Goal: Complete application form

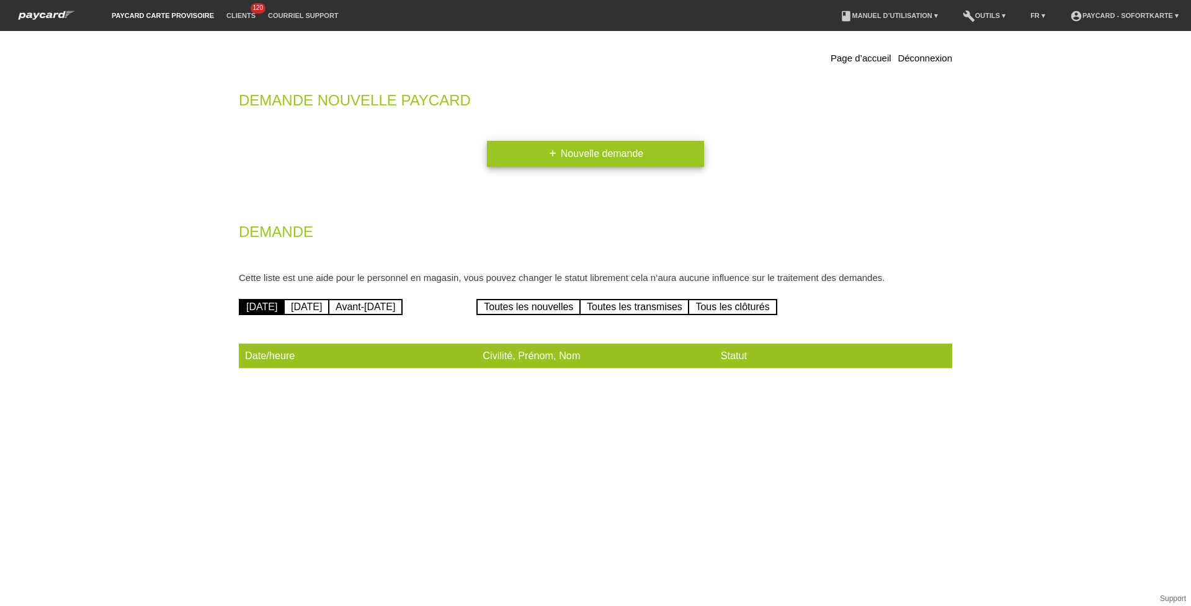
click at [541, 156] on link "add Nouvelle demande" at bounding box center [595, 154] width 217 height 26
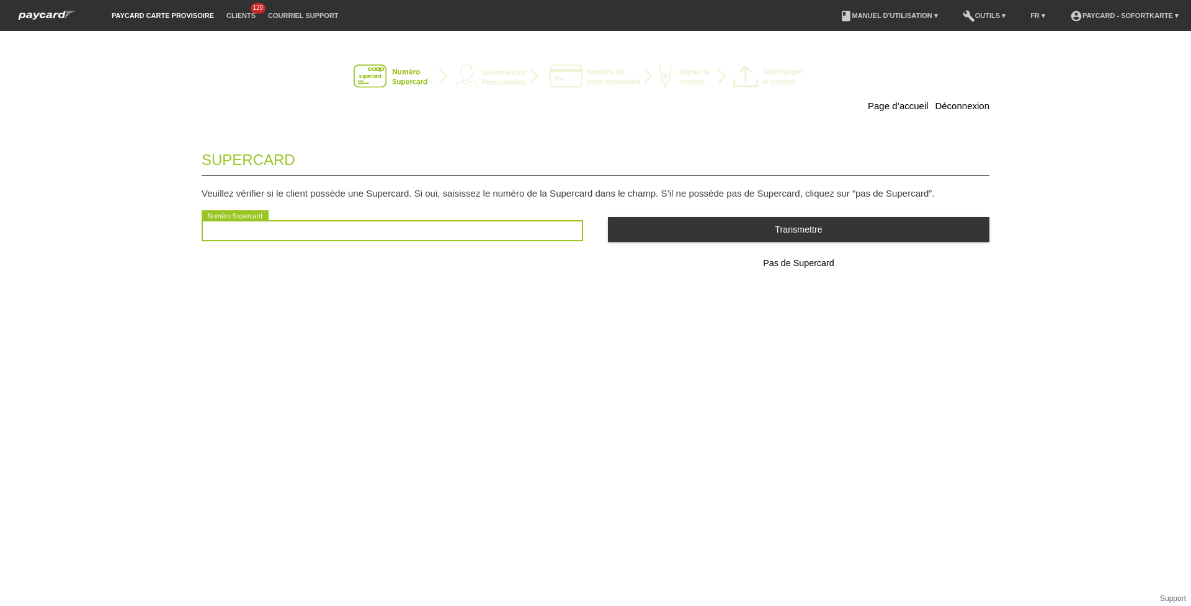
click at [387, 227] on input "text" at bounding box center [392, 230] width 381 height 21
type input "8018762250108"
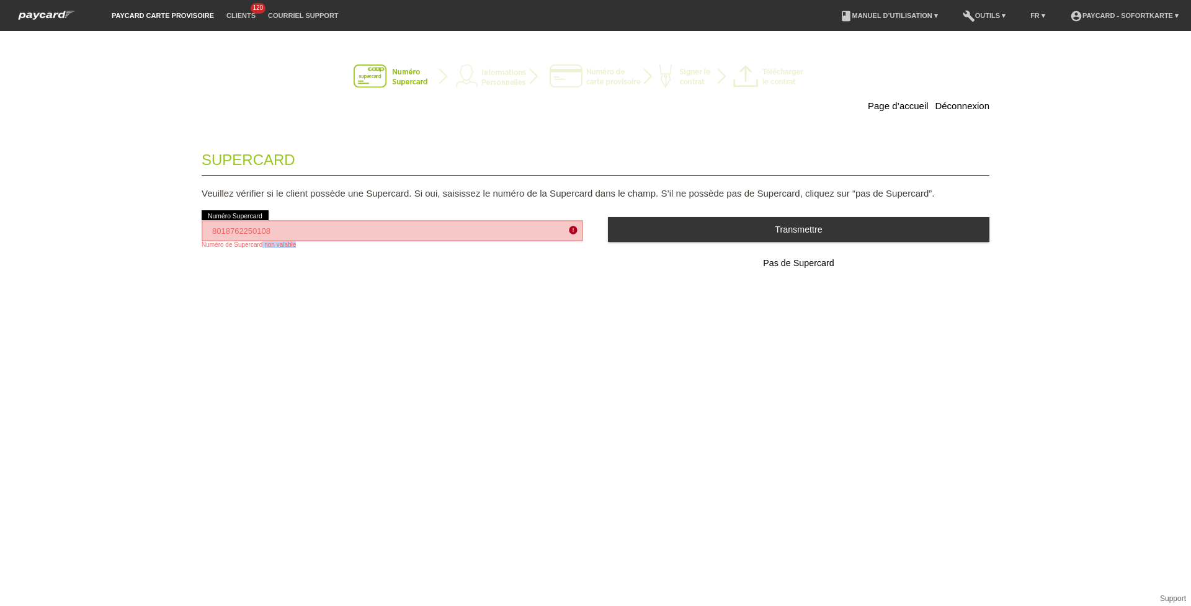
drag, startPoint x: 375, startPoint y: 241, endPoint x: 257, endPoint y: 249, distance: 117.5
click at [257, 249] on div "8018762250108 error Numéro Supercard Numéro de Supercard non valable" at bounding box center [392, 234] width 381 height 53
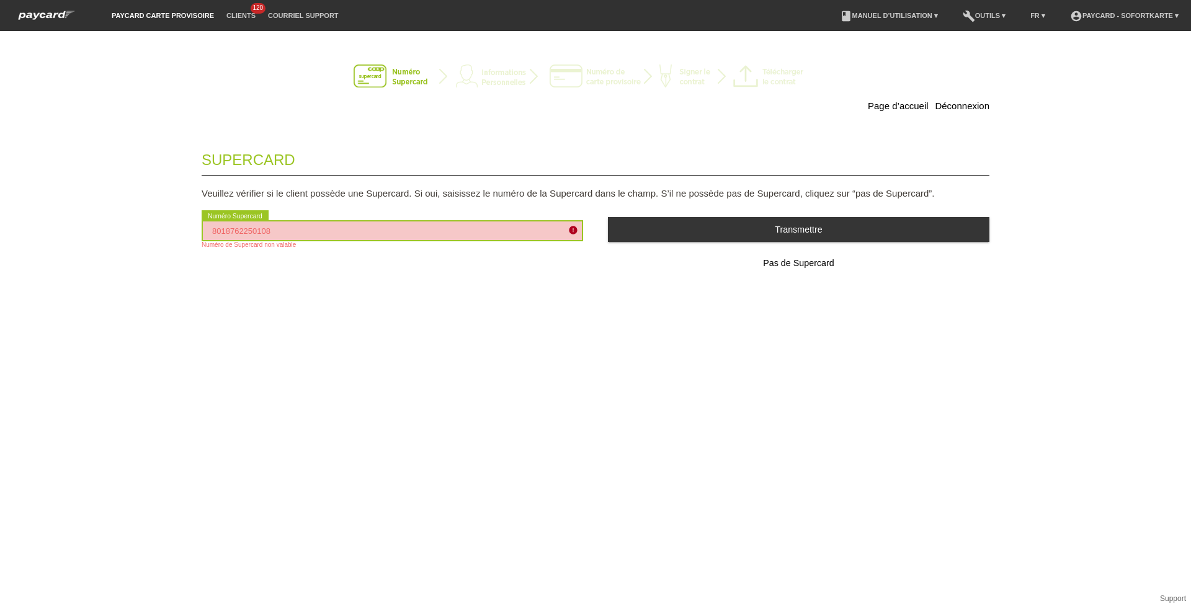
drag, startPoint x: 319, startPoint y: 225, endPoint x: 200, endPoint y: 237, distance: 119.1
click at [200, 237] on div "Page d’accueil Déconnexion Supercard Veuillez vérifier si le client possède une…" at bounding box center [595, 177] width 868 height 269
type input "0"
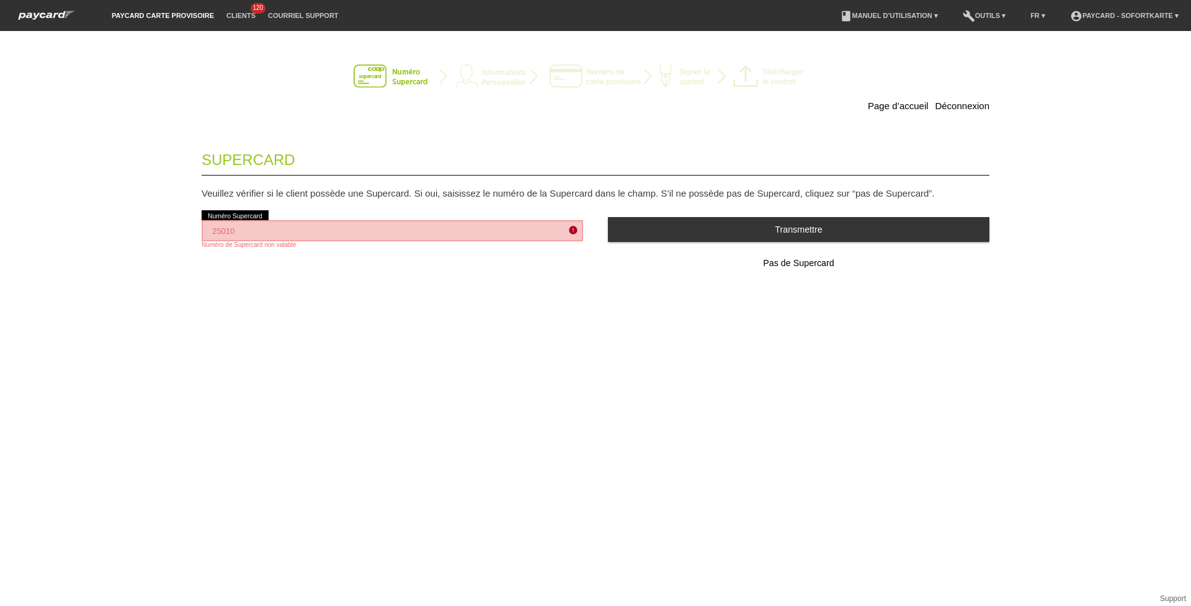
drag, startPoint x: 199, startPoint y: 235, endPoint x: 192, endPoint y: 236, distance: 7.5
click at [192, 236] on div "Page d’accueil Déconnexion Supercard Veuillez vérifier si le client possède une…" at bounding box center [595, 177] width 868 height 269
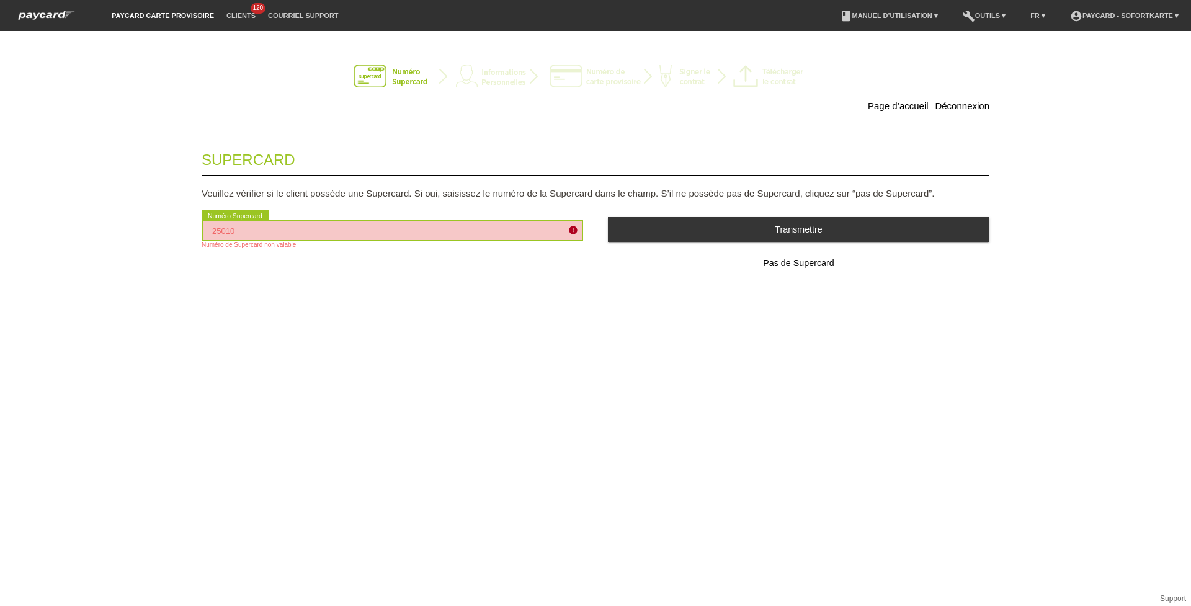
click at [253, 231] on input "25010" at bounding box center [392, 230] width 381 height 21
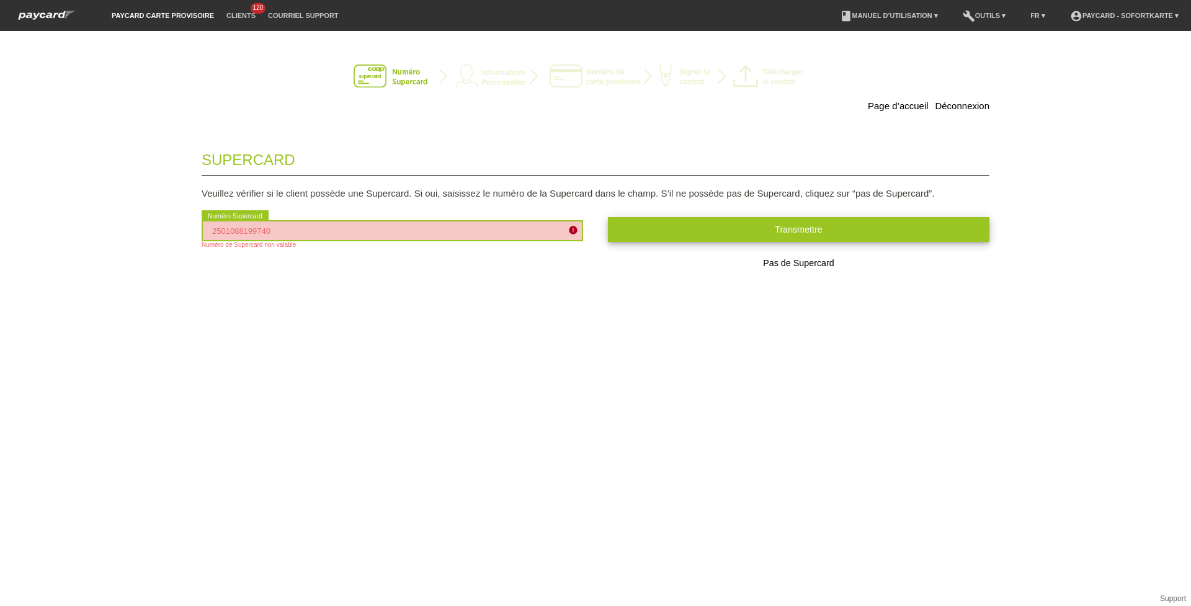
type input "2501088199740"
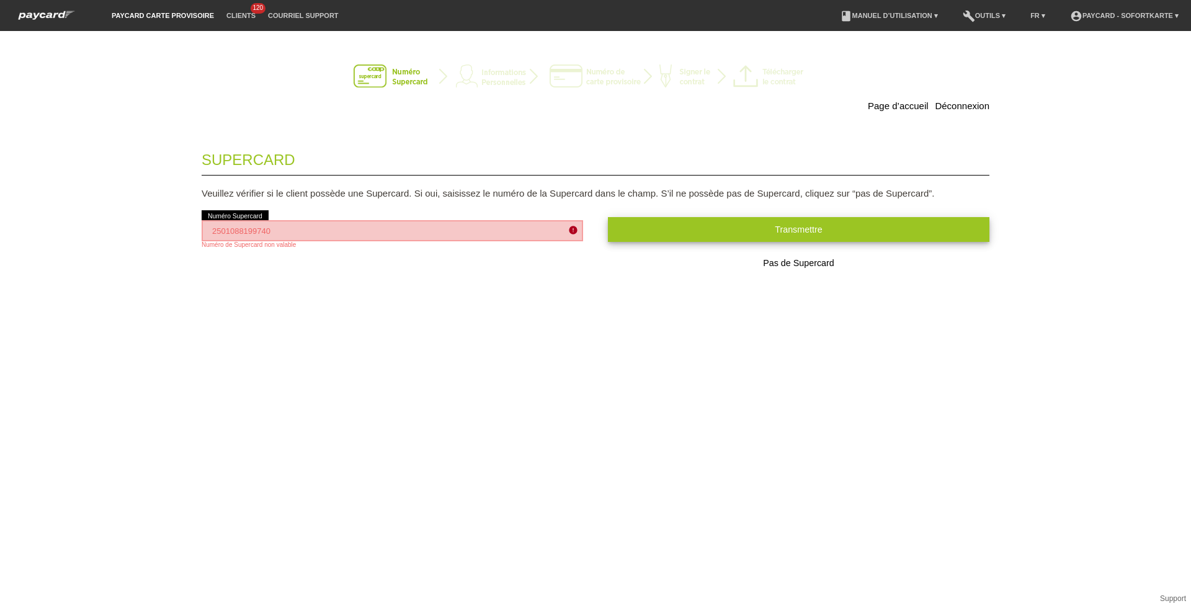
click at [680, 233] on button "Transmettre" at bounding box center [798, 229] width 381 height 24
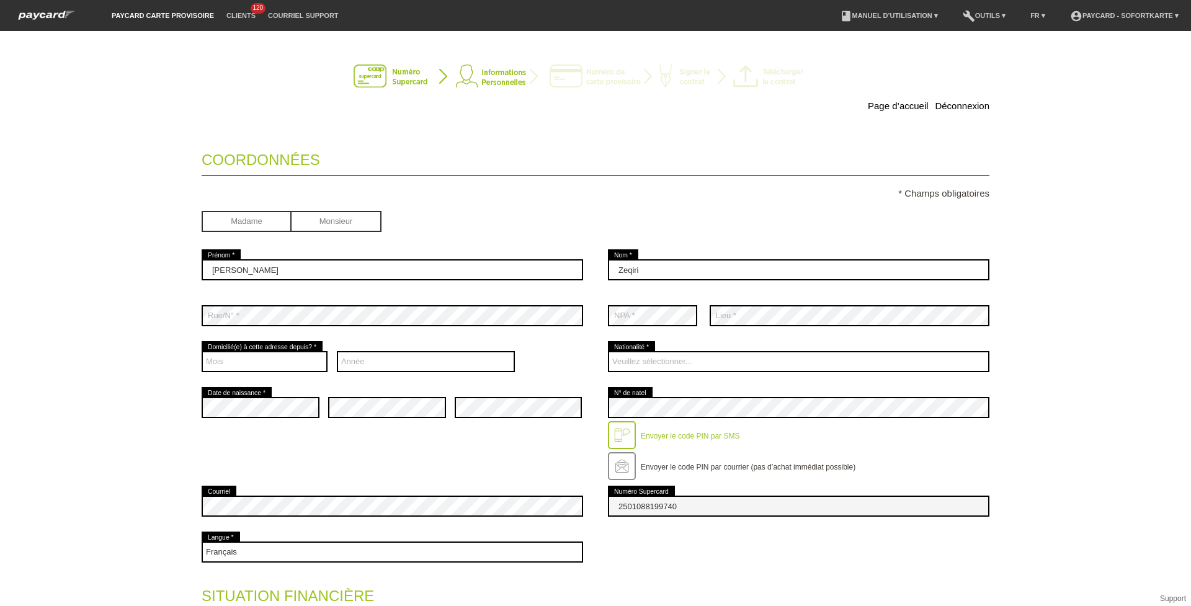
click at [334, 224] on input "radio" at bounding box center [337, 220] width 90 height 19
radio input "true"
click at [312, 367] on select "Mois 01 02 03 04 05 06 07 08 09 10 11 12" at bounding box center [265, 361] width 126 height 21
select select "06"
click at [202, 351] on select "Mois 01 02 03 04 05 06 07 08 09 10 11 12" at bounding box center [265, 361] width 126 height 21
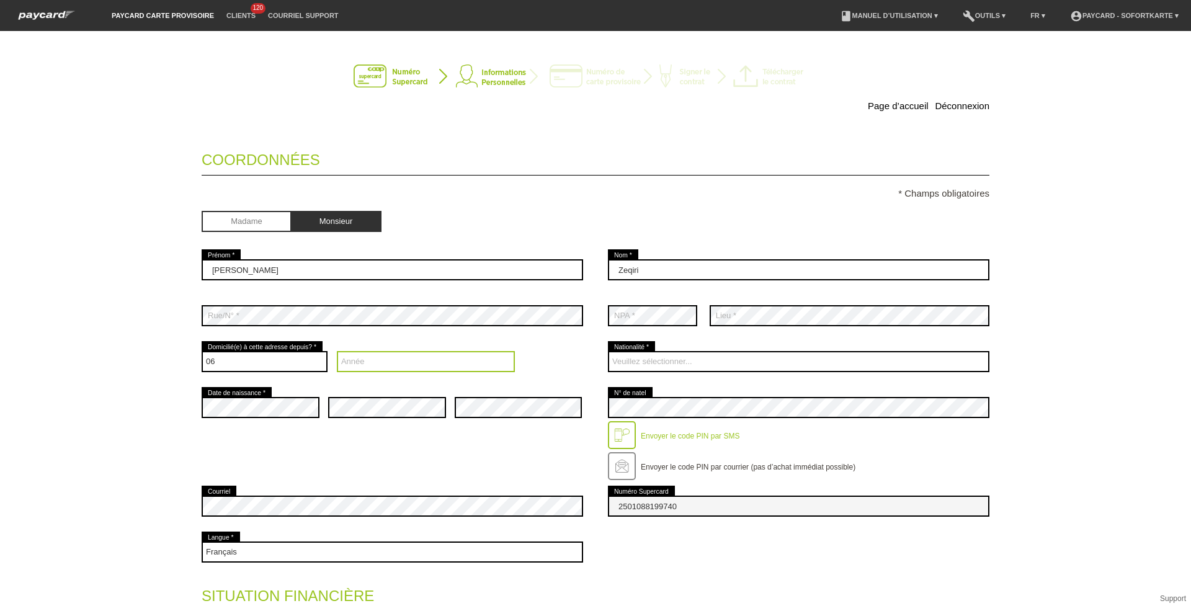
click at [366, 363] on select "Année 2025 2024 2023 2022 2021 2020 2019 2018 2017 2016" at bounding box center [426, 361] width 179 height 21
select select "2021"
click at [337, 351] on select "Année 2025 2024 2023 2022 2021 2020 2019 2018 2017 2016" at bounding box center [426, 361] width 179 height 21
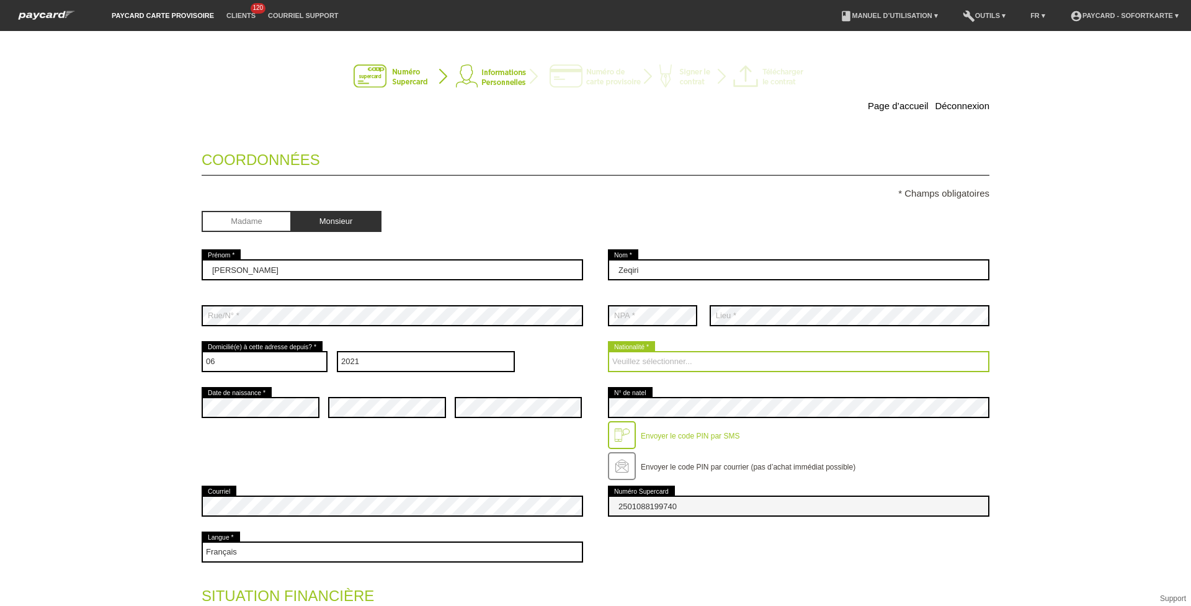
click at [651, 359] on select "Veuillez sélectionner... Suisse Allemagne Autriche Liechtenstein ------------ A…" at bounding box center [798, 361] width 381 height 21
select select "XK"
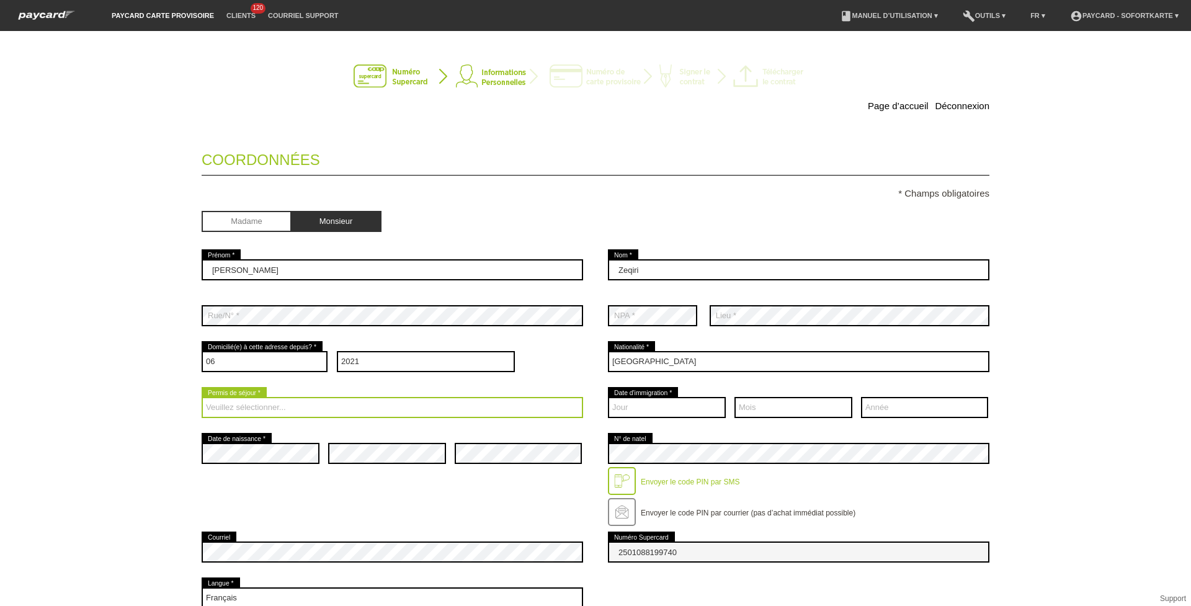
click at [467, 406] on select "Veuillez sélectionner... C B B - Statut de réfugié Autre" at bounding box center [392, 407] width 381 height 21
select select "C"
click at [202, 397] on select "Veuillez sélectionner... C B B - Statut de réfugié Autre" at bounding box center [392, 407] width 381 height 21
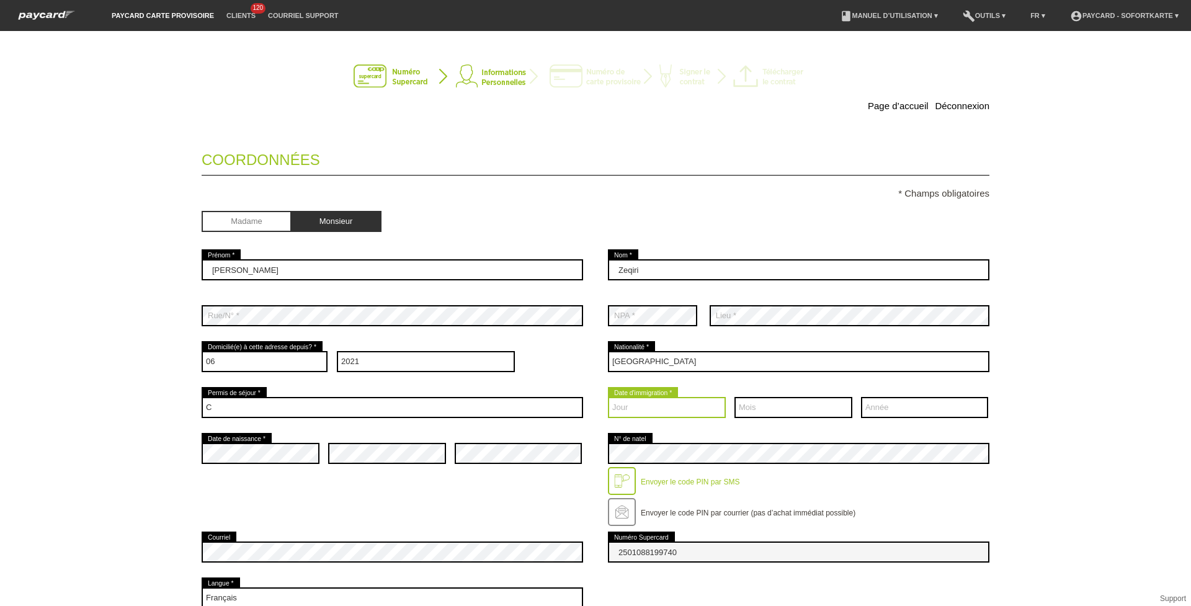
click at [630, 407] on select "Jour 01 02 03 04 05 06 07 08 09 10 11 12 13 14 15 16 17" at bounding box center [667, 407] width 118 height 21
select select "01"
click at [608, 397] on select "Jour 01 02 03 04 05 06 07 08 09 10 11 12 13 14 15 16 17" at bounding box center [667, 407] width 118 height 21
click at [804, 405] on select "Mois 01 02 03 04 05 06 07 08 09 10 11 12" at bounding box center [793, 407] width 118 height 21
select select "09"
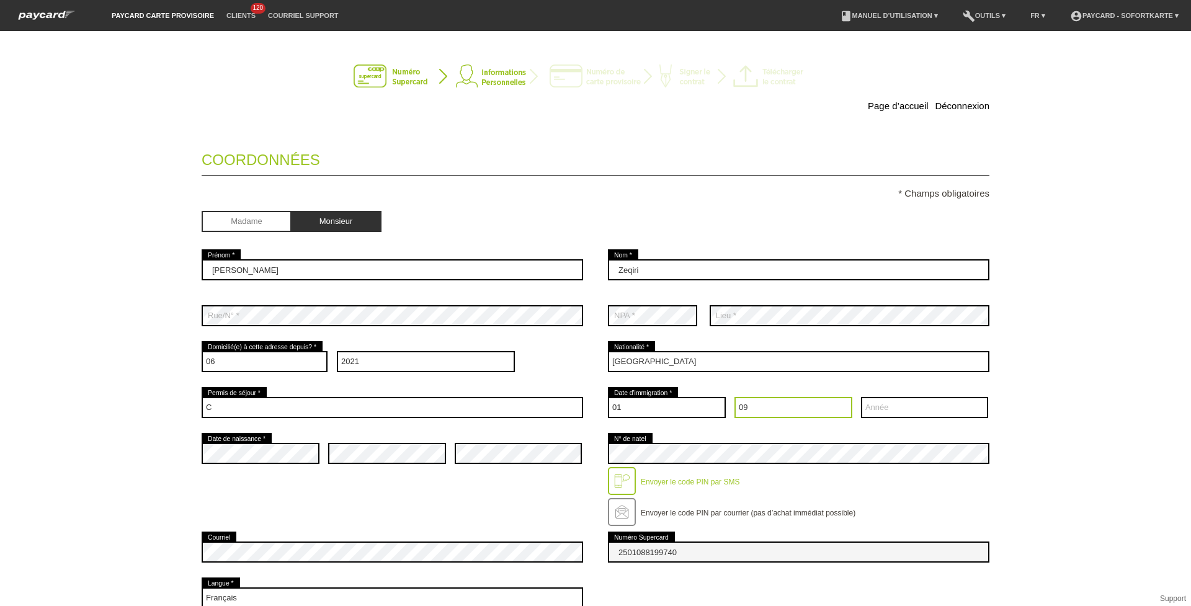
click at [734, 397] on select "Mois 01 02 03 04 05 06 07 08 09 10 11 12" at bounding box center [793, 407] width 118 height 21
click at [893, 395] on div "Année 2025 2024 2023 2022 2021 2020 2019 2018 2017 2016 2015 2014" at bounding box center [924, 408] width 127 height 46
click at [887, 410] on select "Année 2025 2024 2023 2022 2021 2020 2019 2018 2017 2016" at bounding box center [924, 407] width 127 height 21
select select "2014"
click at [861, 397] on select "Année 2025 2024 2023 2022 2021 2020 2019 2018 2017 2016" at bounding box center [924, 407] width 127 height 21
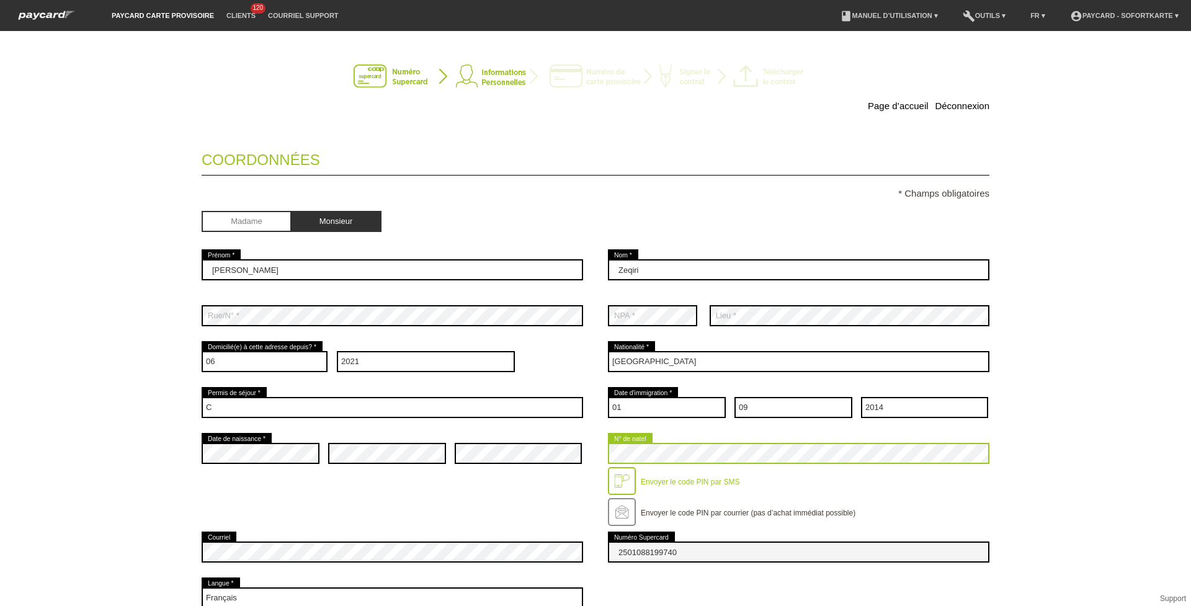
click at [555, 453] on div "error Date de naissance * error error error" at bounding box center [596, 479] width 788 height 99
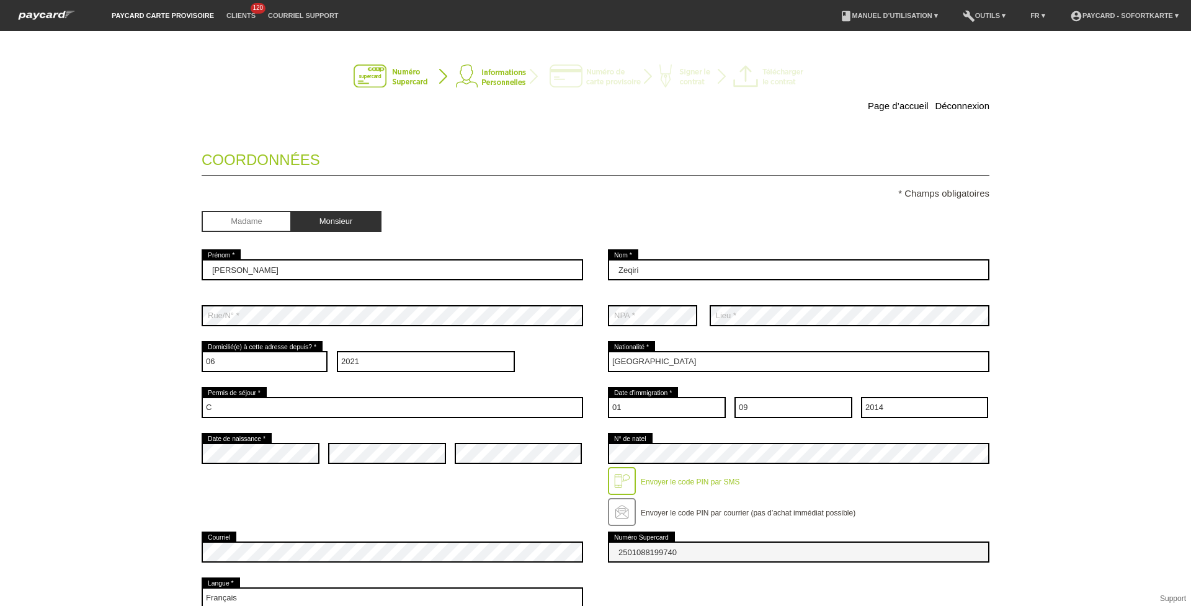
click at [523, 486] on div "error Date de naissance * error error error" at bounding box center [596, 479] width 788 height 99
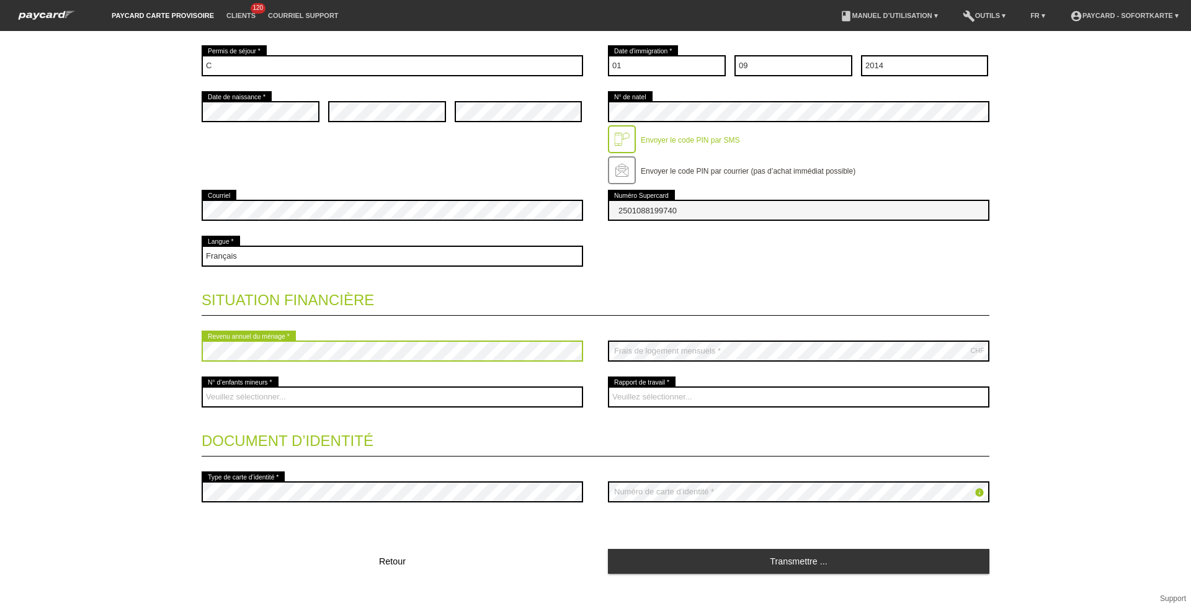
scroll to position [342, 0]
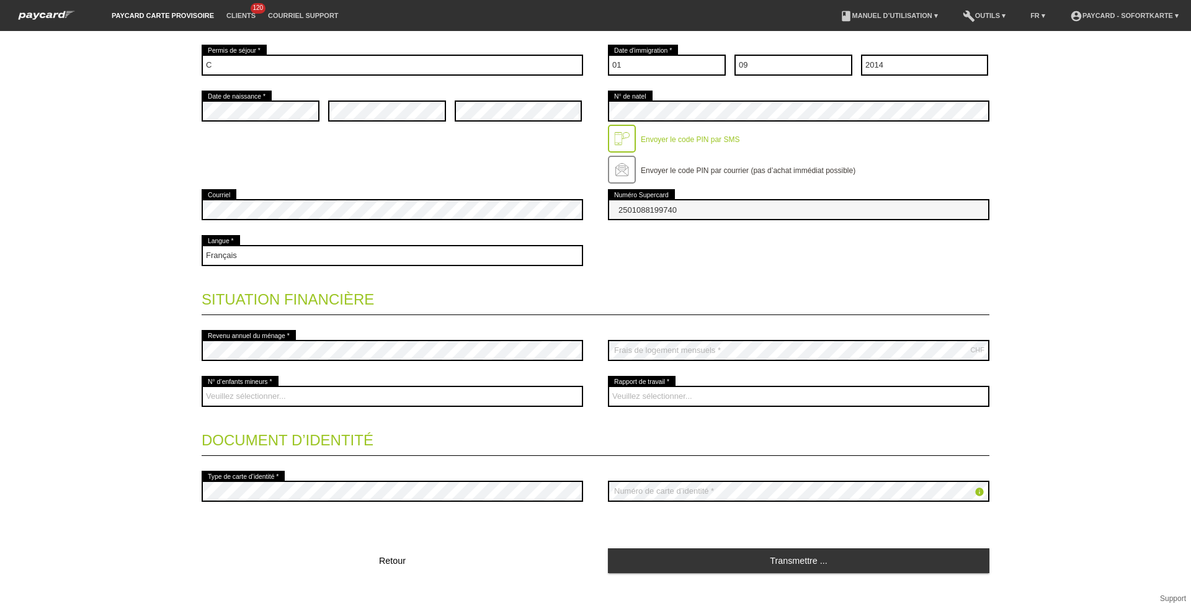
click at [367, 408] on div "Veuillez sélectionner... 0 1 2 3 4 5 6 7 8 9" at bounding box center [392, 396] width 381 height 46
click at [363, 392] on select "Veuillez sélectionner... 0 1 2 3 4 5 6 7 8 9" at bounding box center [392, 396] width 381 height 21
select select "1"
click at [202, 386] on select "Veuillez sélectionner... 0 1 2 3 4 5 6 7 8 9" at bounding box center [392, 396] width 381 height 21
click at [669, 391] on select "Veuillez sélectionner... A durée indéterminée A durée déterminée Apprenti/étudi…" at bounding box center [798, 396] width 381 height 21
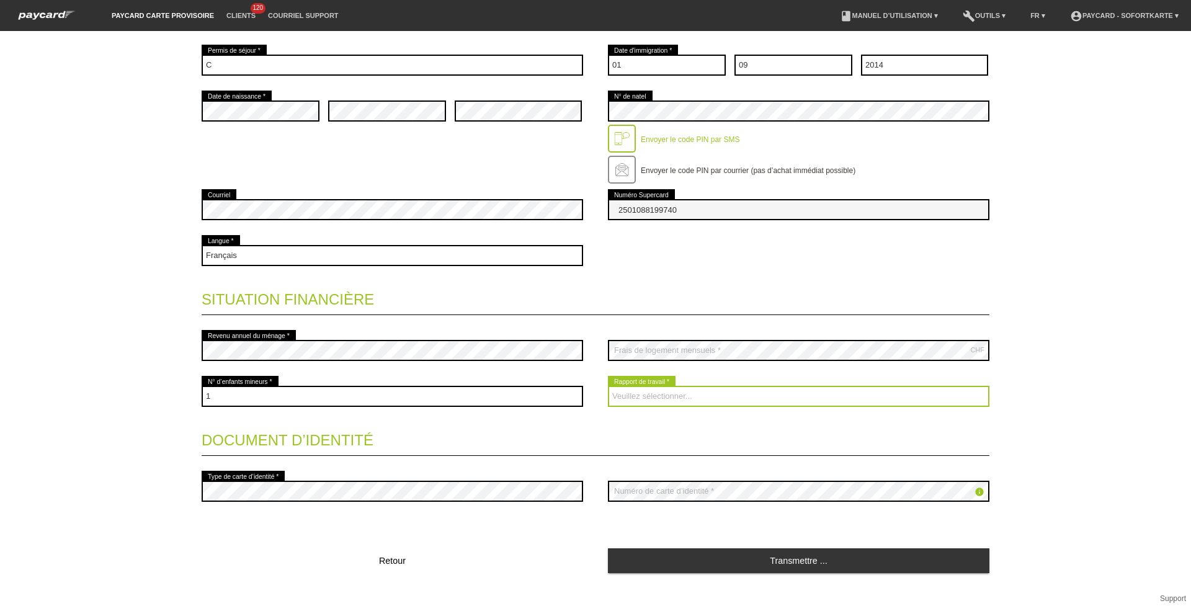
select select "UNLIMITED"
click at [608, 386] on select "Veuillez sélectionner... A durée indéterminée A durée déterminée Apprenti/étudi…" at bounding box center [798, 396] width 381 height 21
click at [556, 445] on legend "Document d’identité" at bounding box center [596, 437] width 788 height 37
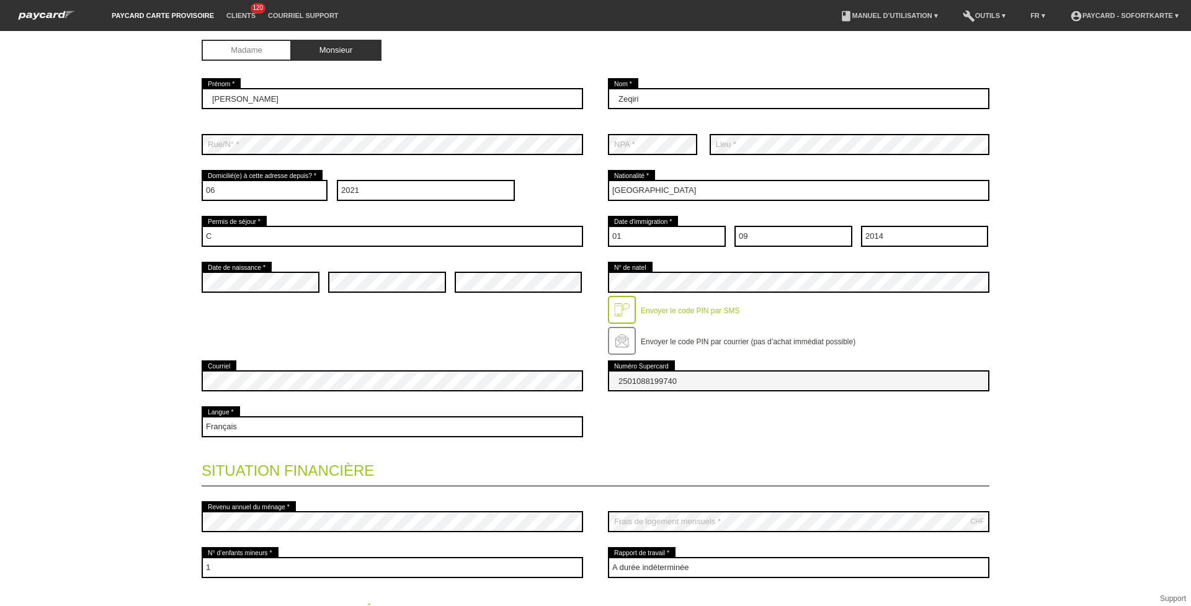
scroll to position [352, 0]
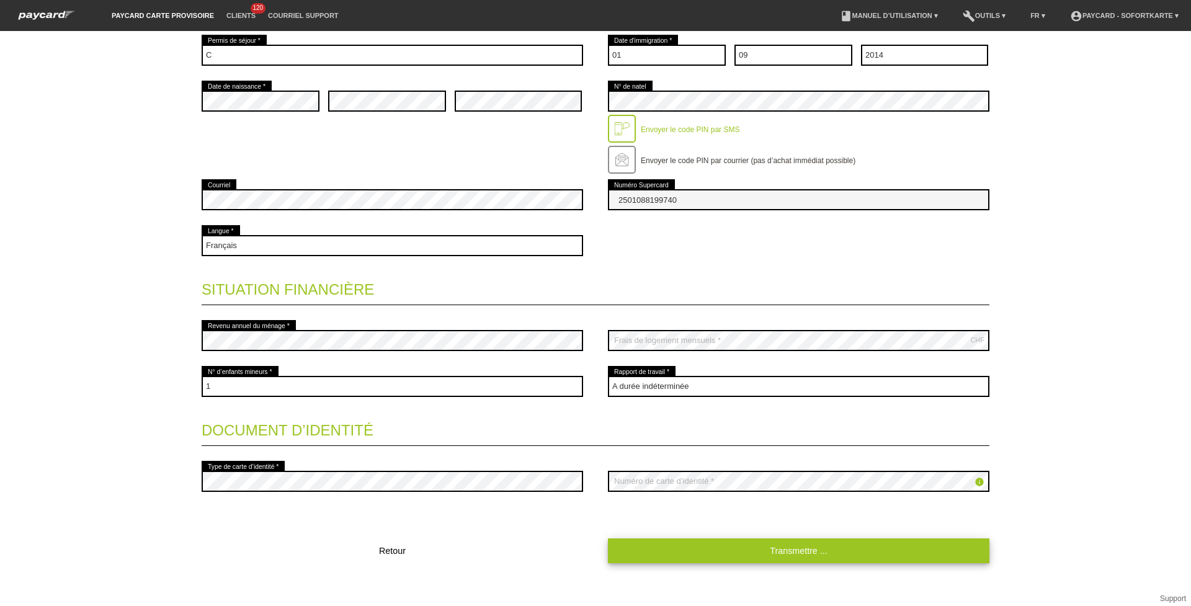
click at [662, 545] on link "Transmettre ..." at bounding box center [798, 550] width 381 height 24
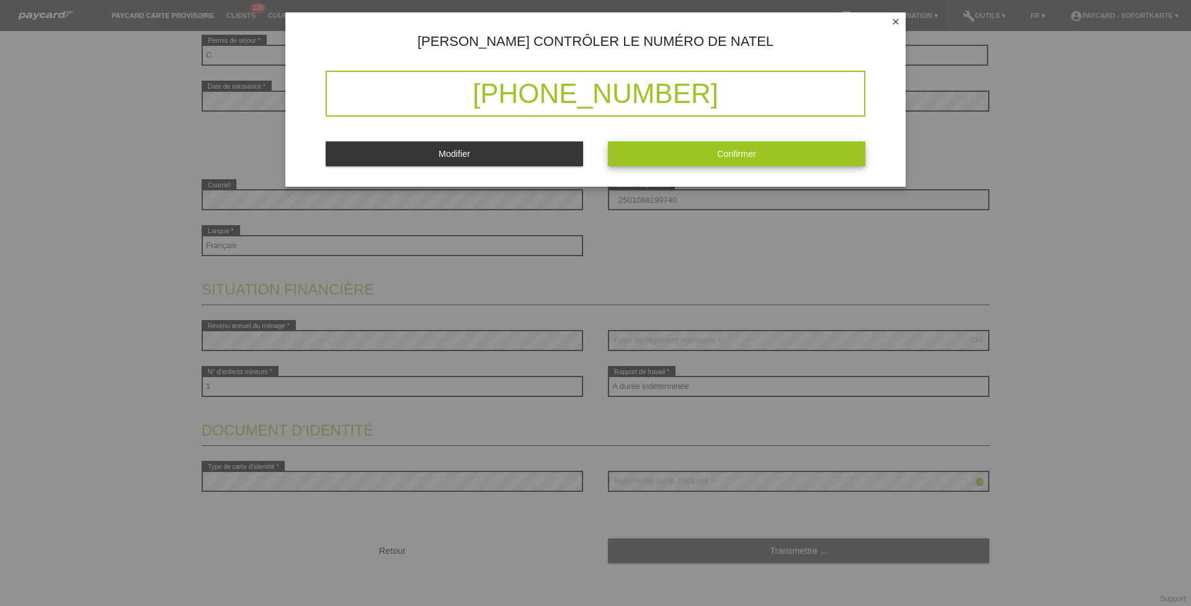
click at [672, 158] on button "Confirmer" at bounding box center [736, 153] width 257 height 24
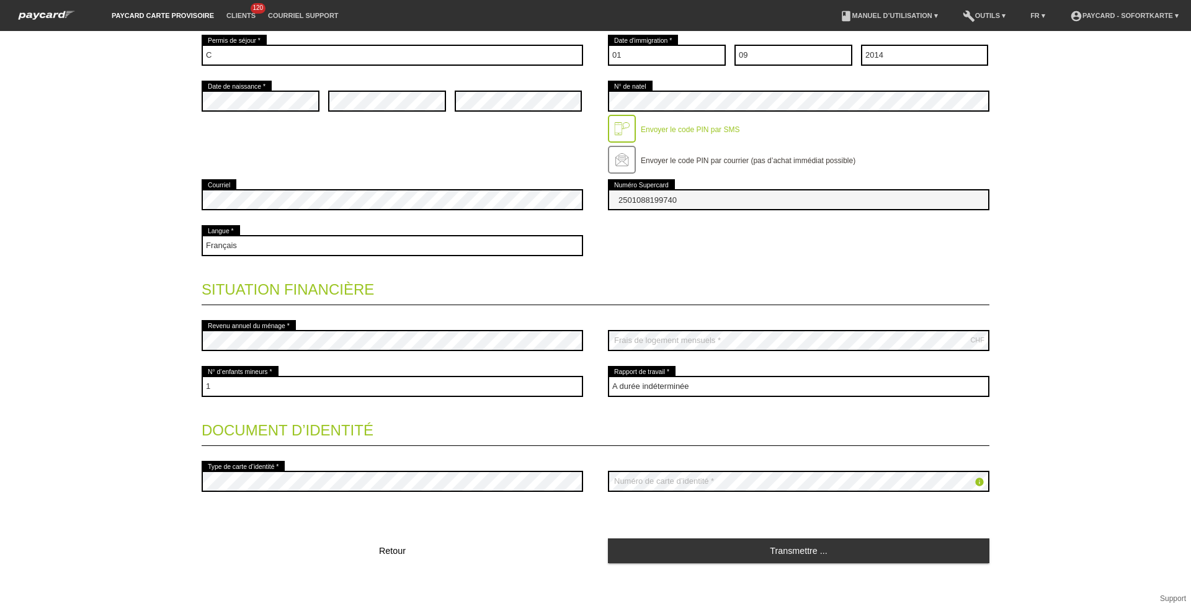
scroll to position [0, 0]
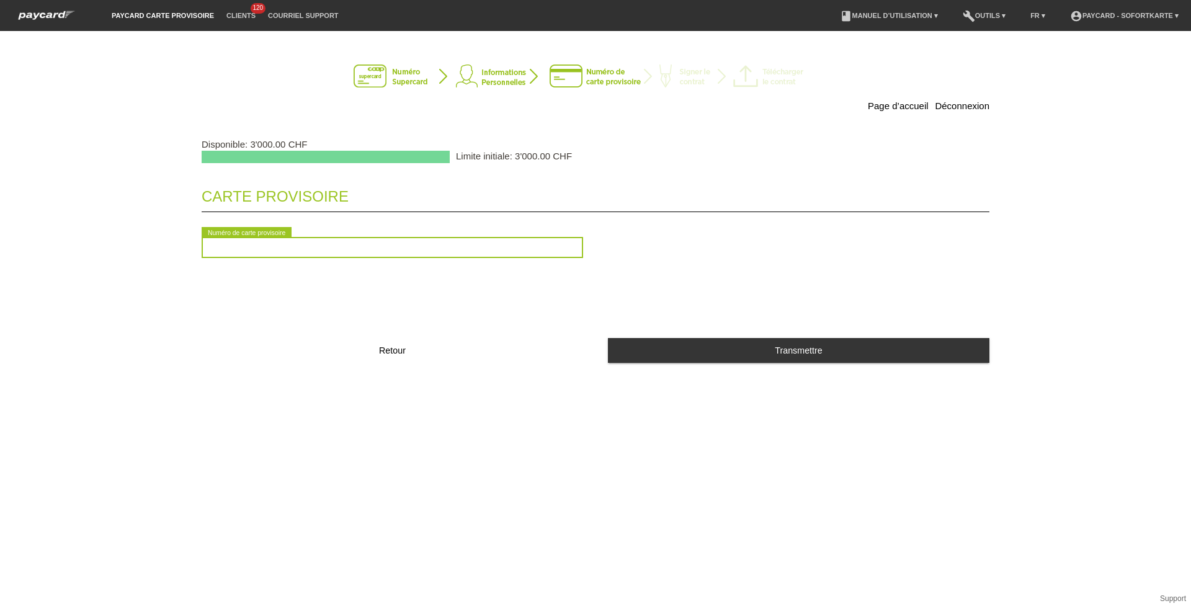
click at [367, 255] on input "text" at bounding box center [392, 247] width 381 height 21
type input "2090395337582"
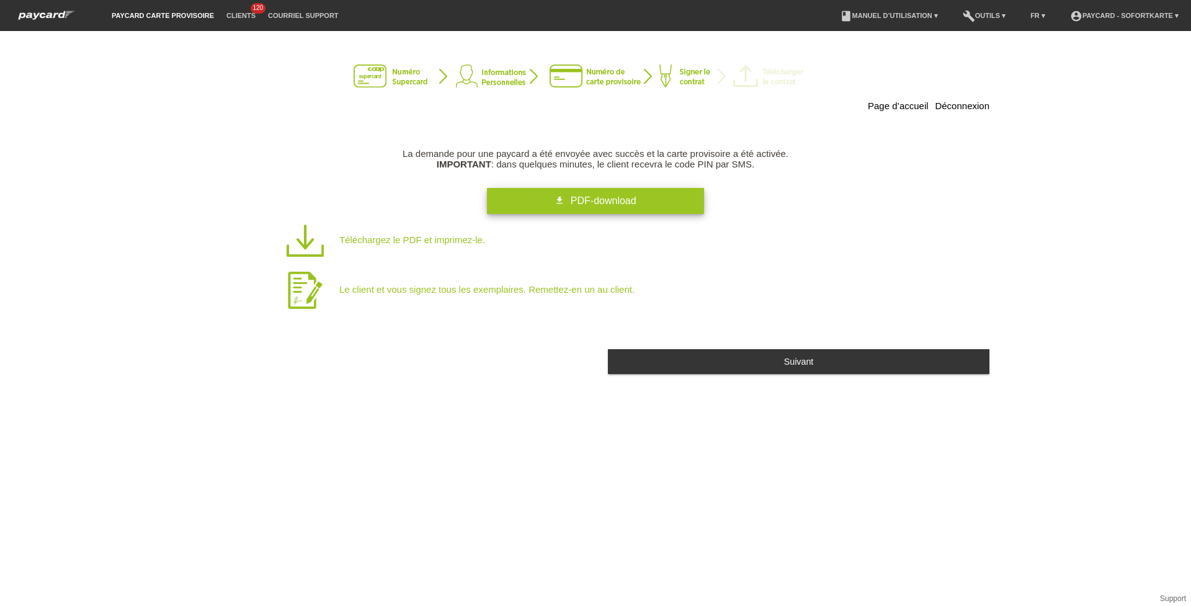
click at [558, 199] on icon "get_app" at bounding box center [560, 200] width 10 height 10
click at [778, 347] on div "Suivant" at bounding box center [798, 356] width 381 height 33
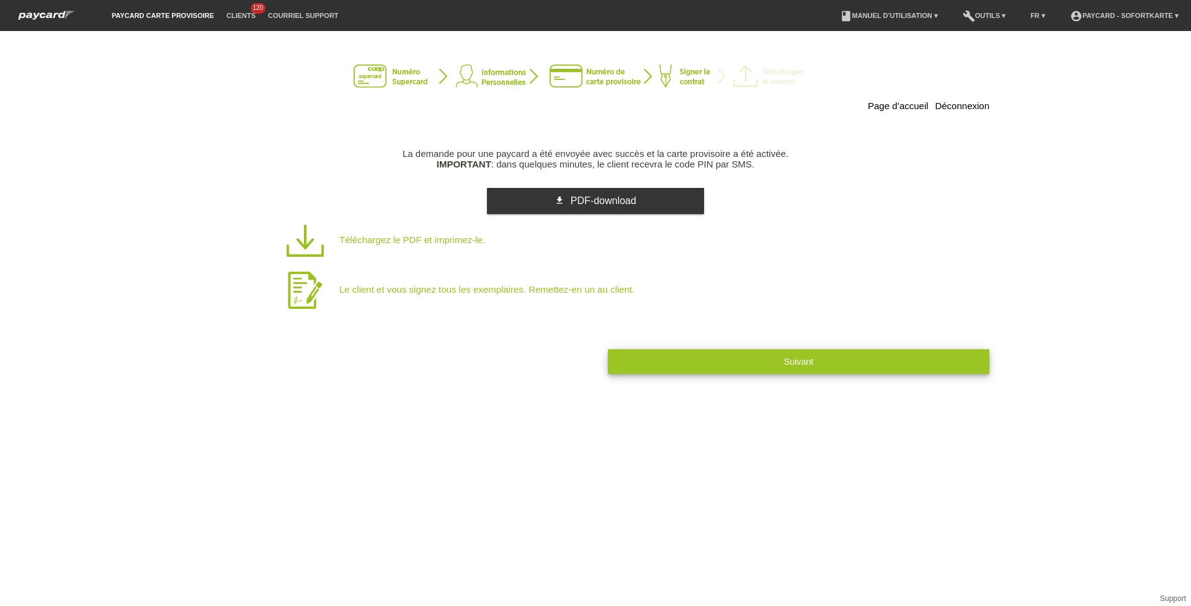
click at [782, 358] on button "Suivant" at bounding box center [798, 361] width 381 height 24
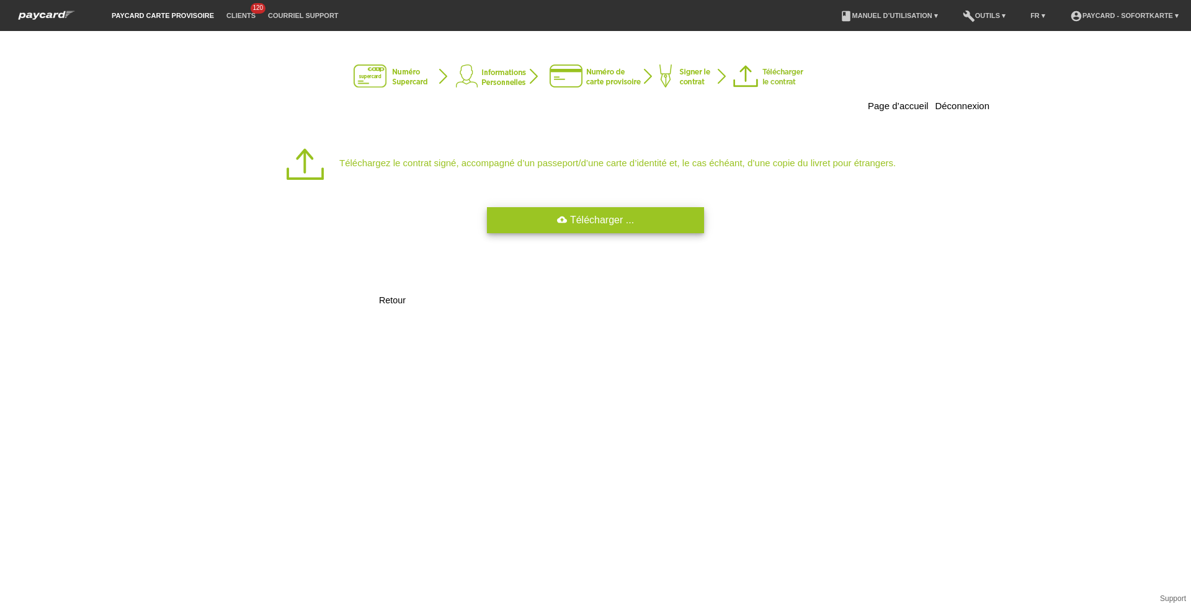
click at [543, 218] on link "cloud_upload Télécharger ..." at bounding box center [595, 220] width 217 height 26
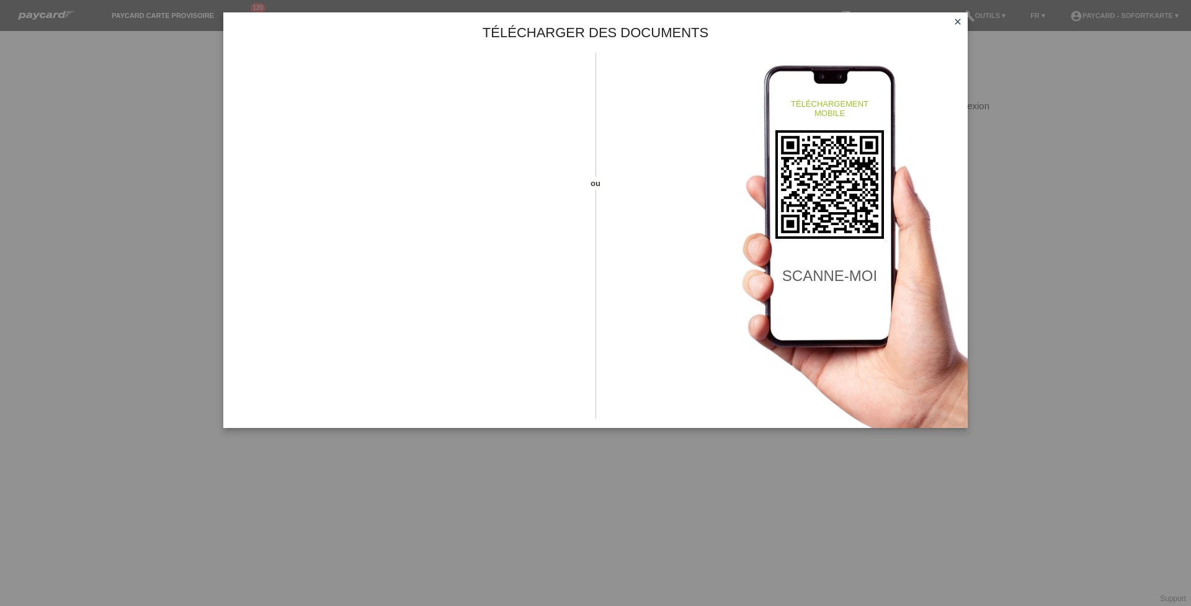
click at [958, 20] on icon "close" at bounding box center [958, 22] width 10 height 10
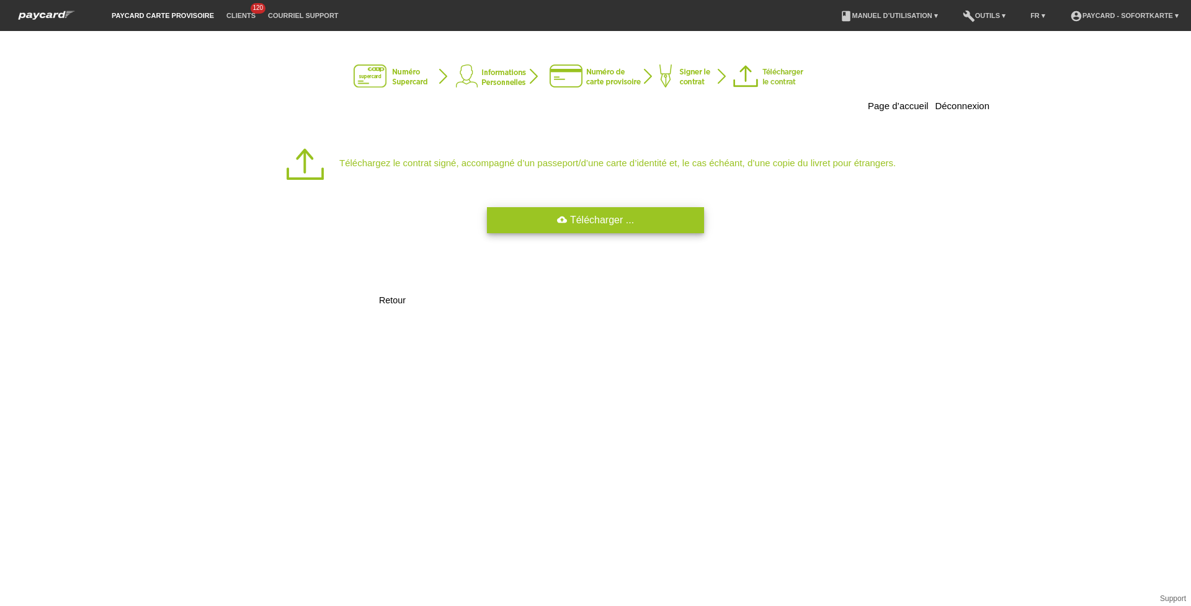
click at [594, 223] on link "cloud_upload Télécharger ..." at bounding box center [595, 220] width 217 height 26
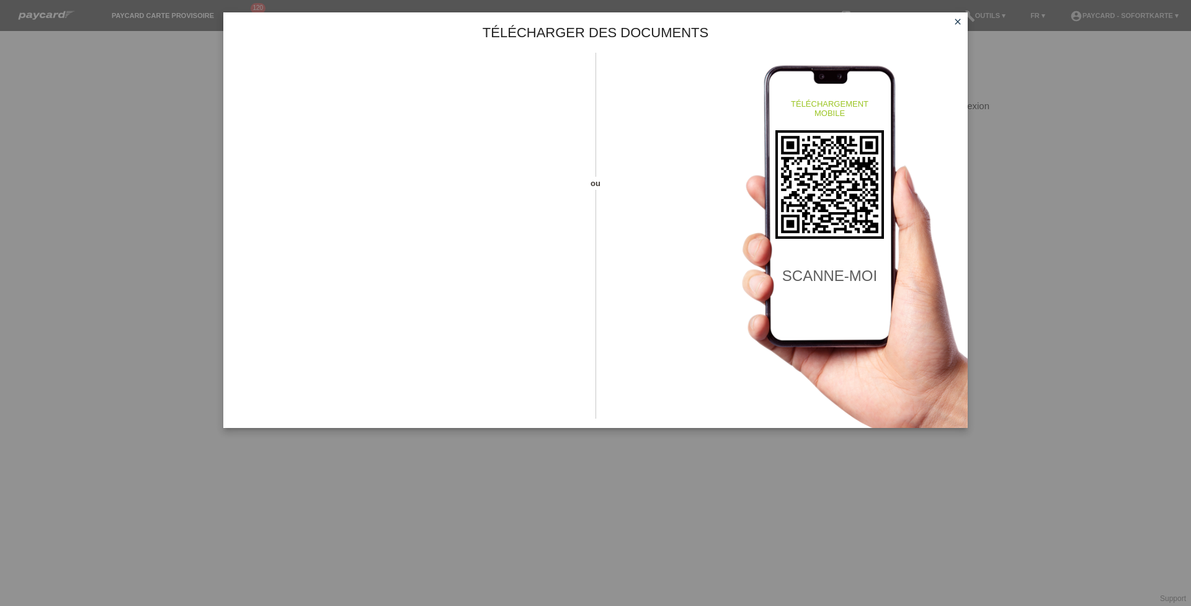
click at [952, 21] on link "close" at bounding box center [958, 23] width 16 height 14
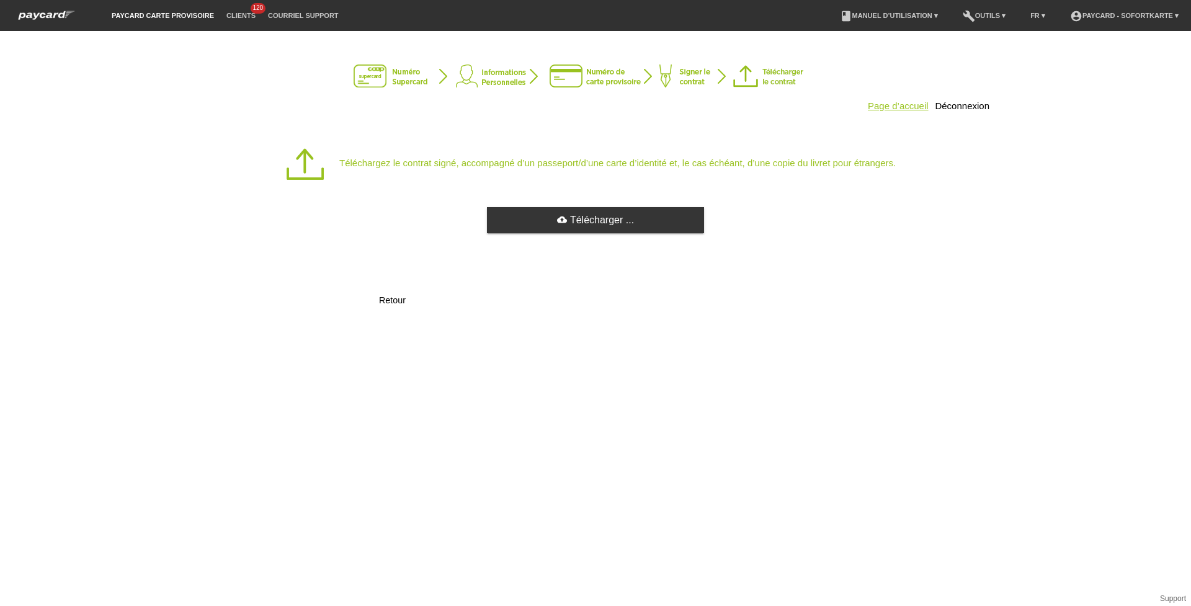
click at [885, 109] on link "Page d’accueil" at bounding box center [898, 105] width 61 height 11
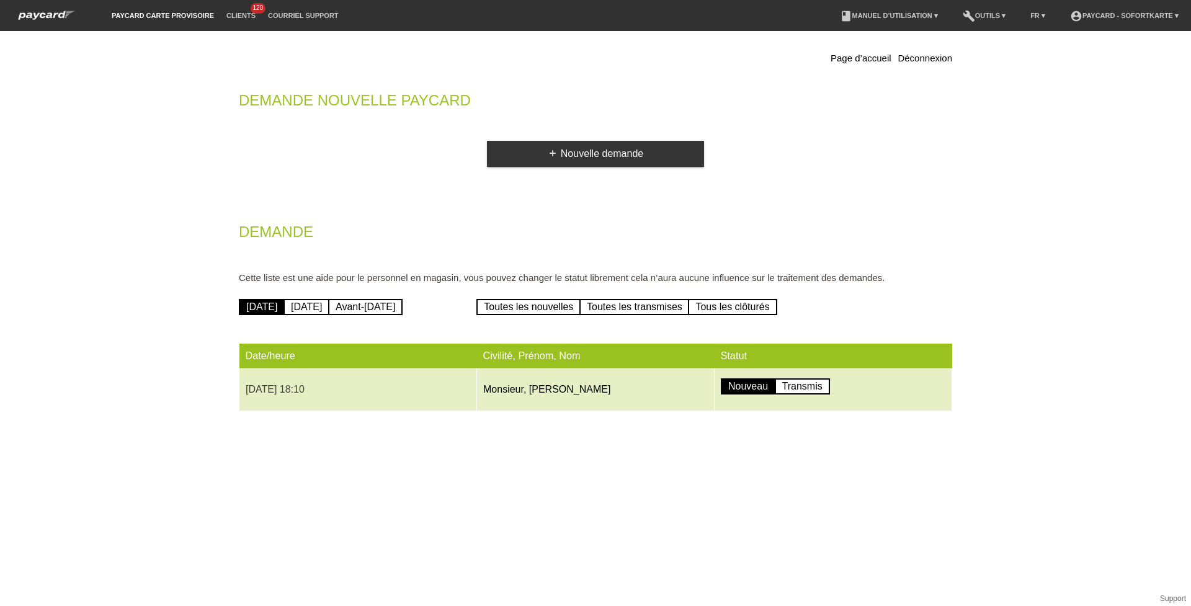
click at [646, 390] on td "Monsieur, Sokol, Zeqiri" at bounding box center [596, 389] width 238 height 43
click at [532, 393] on link "Monsieur, Sokol, Zeqiri" at bounding box center [546, 389] width 127 height 11
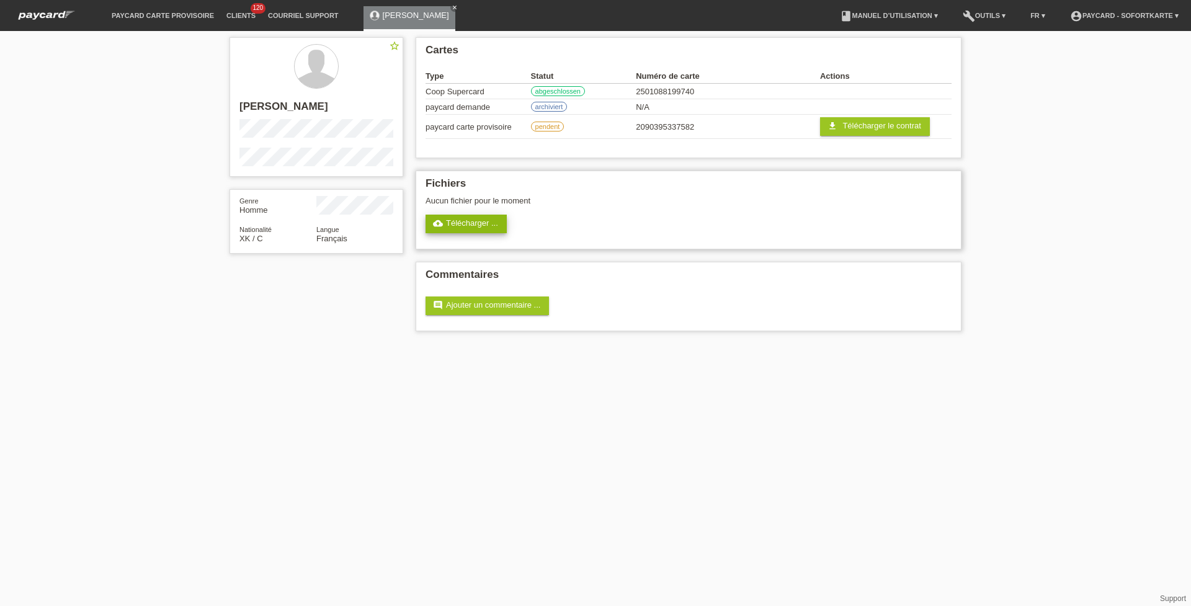
click at [467, 229] on link "cloud_upload Télécharger ..." at bounding box center [465, 224] width 81 height 19
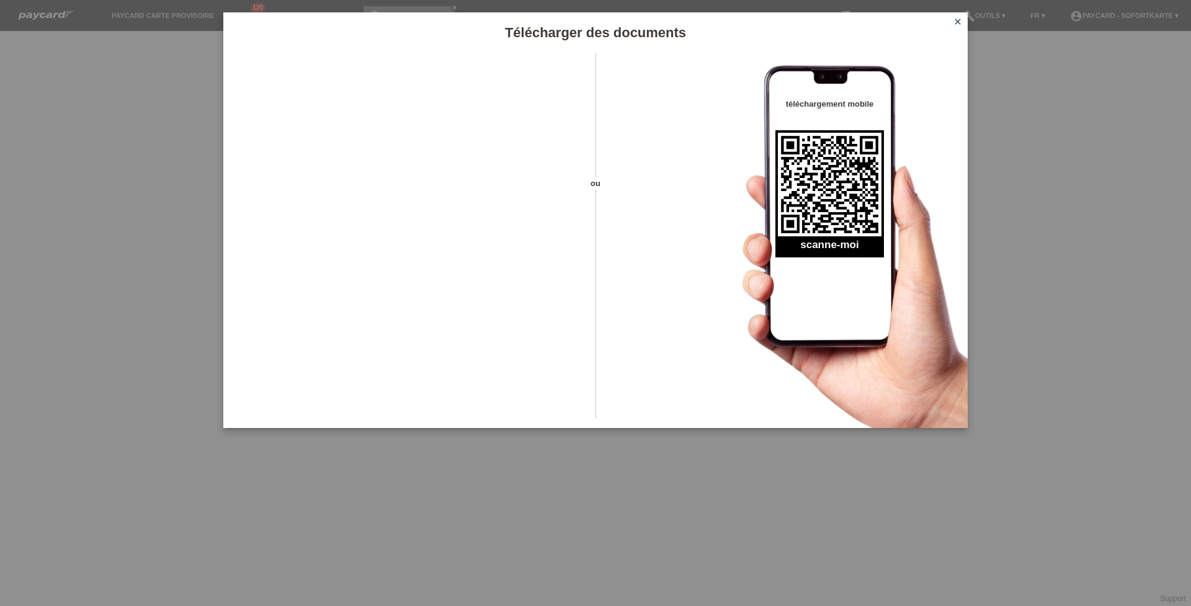
click at [954, 23] on icon "close" at bounding box center [958, 22] width 10 height 10
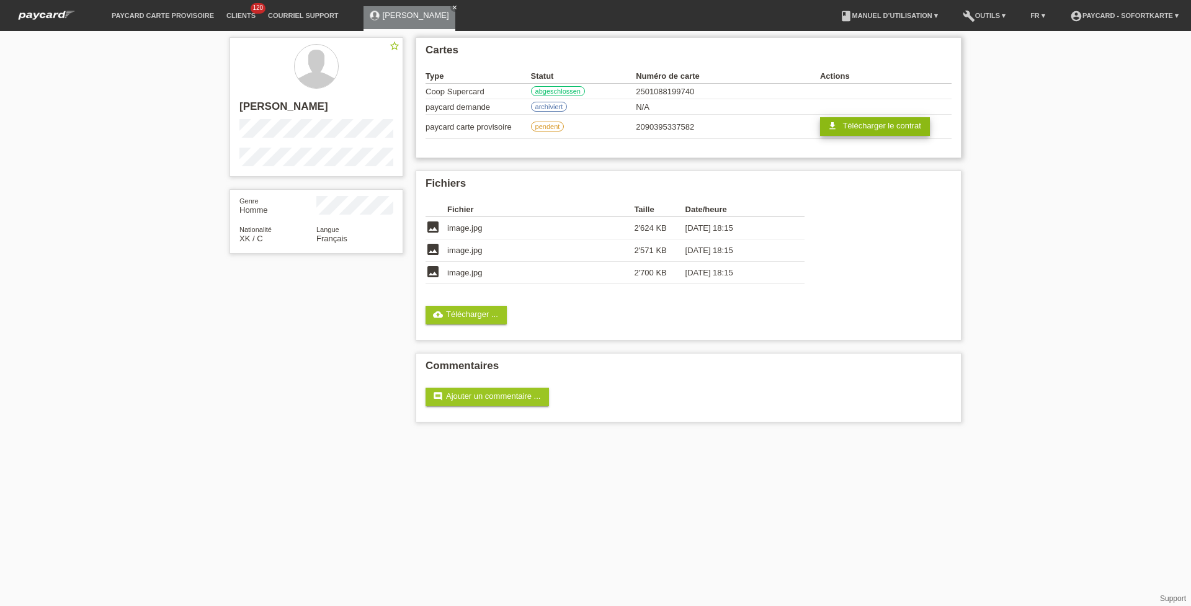
click at [888, 127] on span "Télécharger le contrat" at bounding box center [881, 125] width 78 height 9
click at [333, 342] on div "star_border Sokol Zeqiri Genre Homme Nationalité XK / C Langue Français Cartes …" at bounding box center [595, 233] width 744 height 404
click at [478, 315] on link "cloud_upload Télécharger ..." at bounding box center [465, 315] width 81 height 19
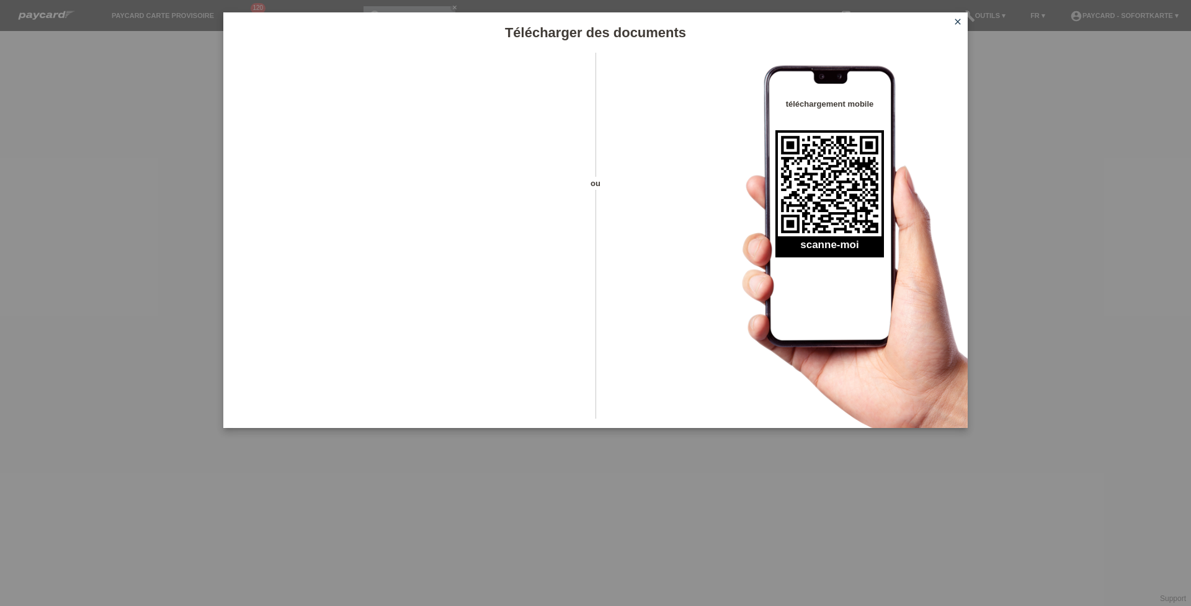
click at [956, 22] on icon "close" at bounding box center [958, 22] width 10 height 10
